Goal: Information Seeking & Learning: Learn about a topic

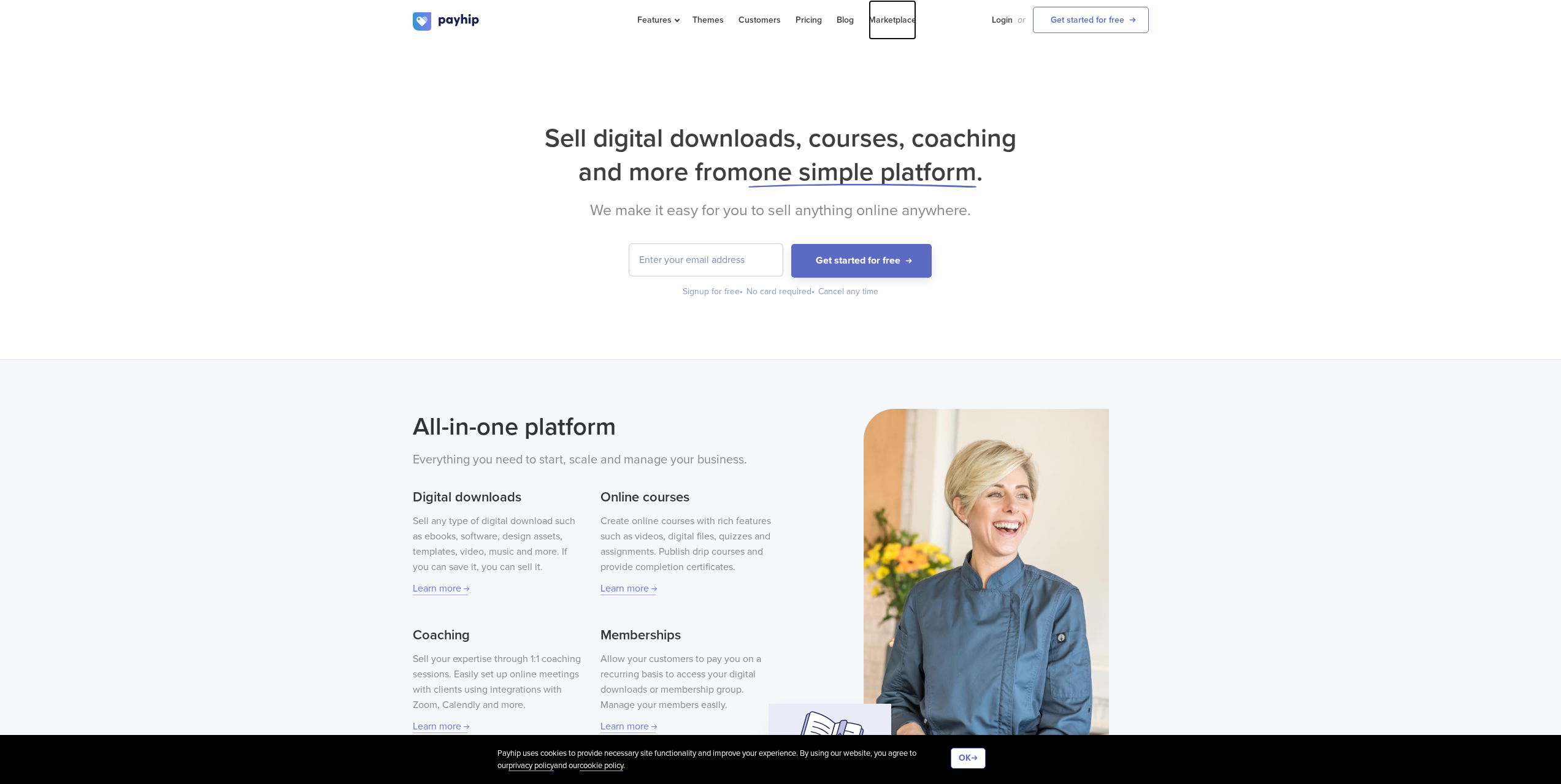
click at [877, 19] on link "Marketplace" at bounding box center [892, 20] width 48 height 40
click at [291, 118] on div "Sell digital downloads, courses, coaching and more from one simple platform . W…" at bounding box center [780, 200] width 1561 height 317
click at [817, 18] on link "Pricing" at bounding box center [809, 20] width 26 height 40
